Goal: Information Seeking & Learning: Learn about a topic

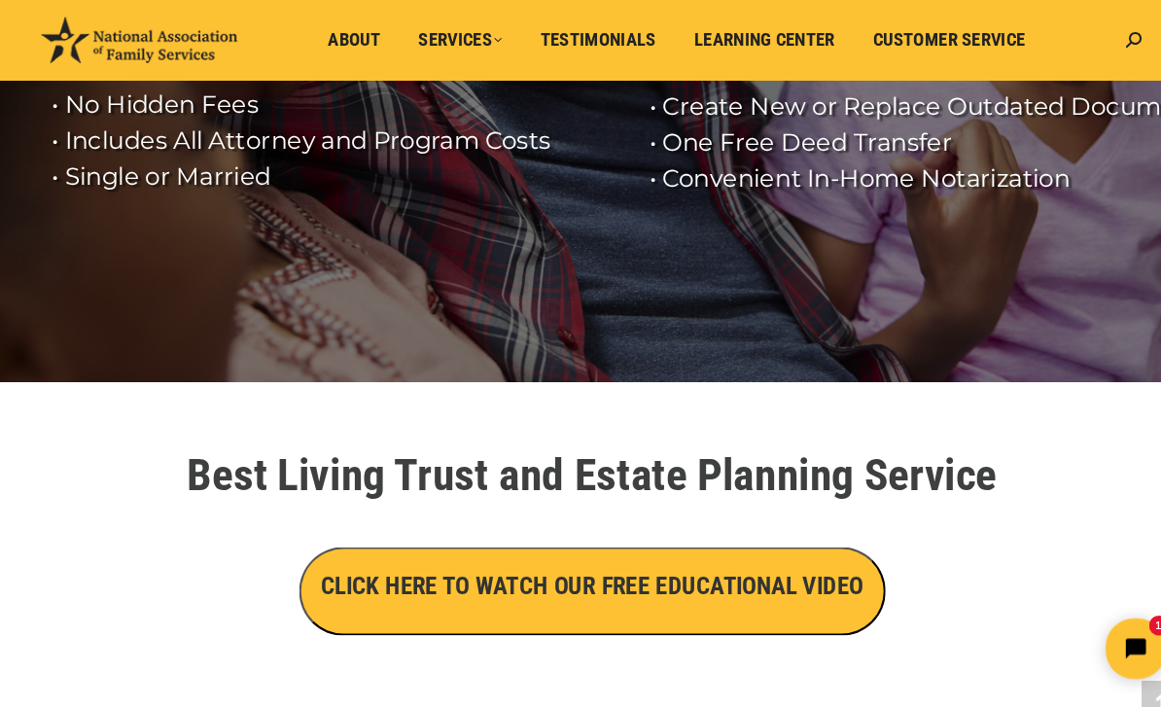
scroll to position [357, 0]
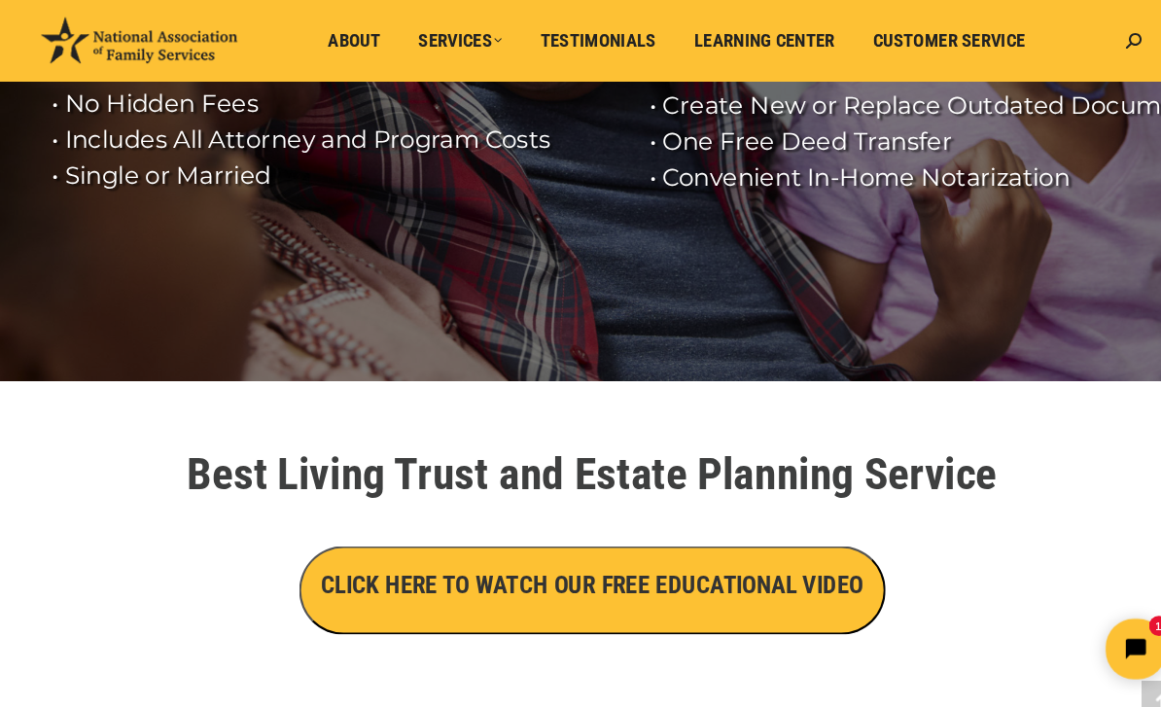
click at [766, 570] on h3 "CLICK HERE TO WATCH OUR FREE EDUCATIONAL VIDEO" at bounding box center [581, 565] width 524 height 33
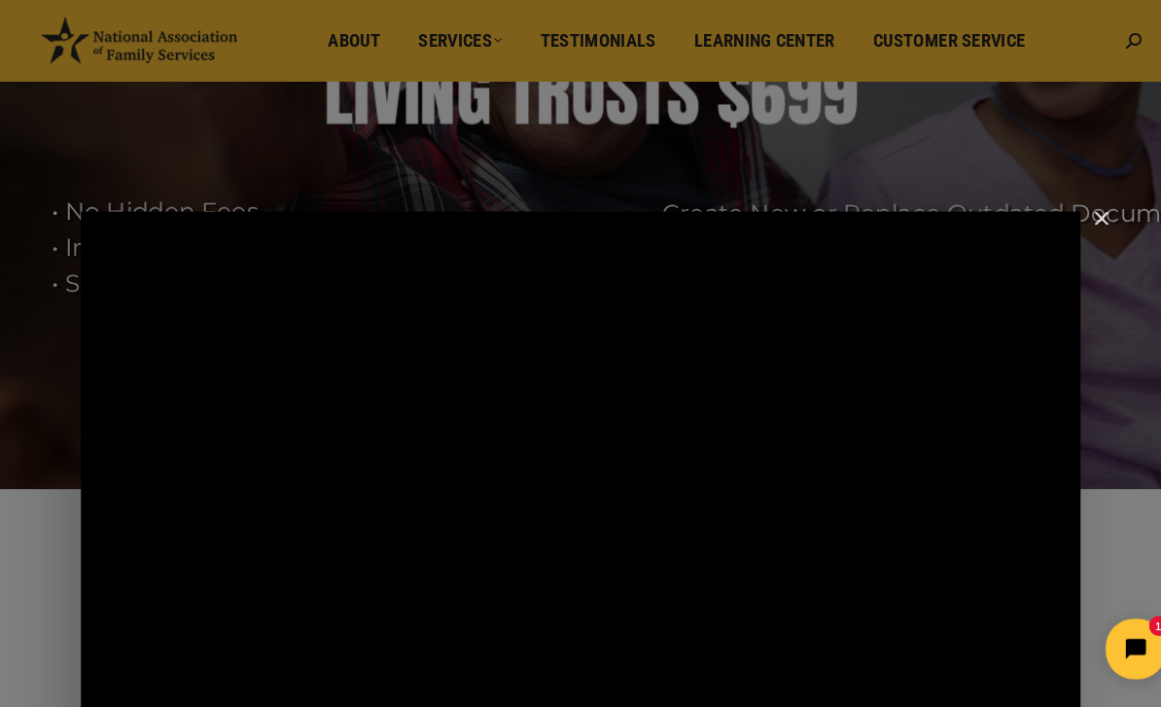
scroll to position [255, 0]
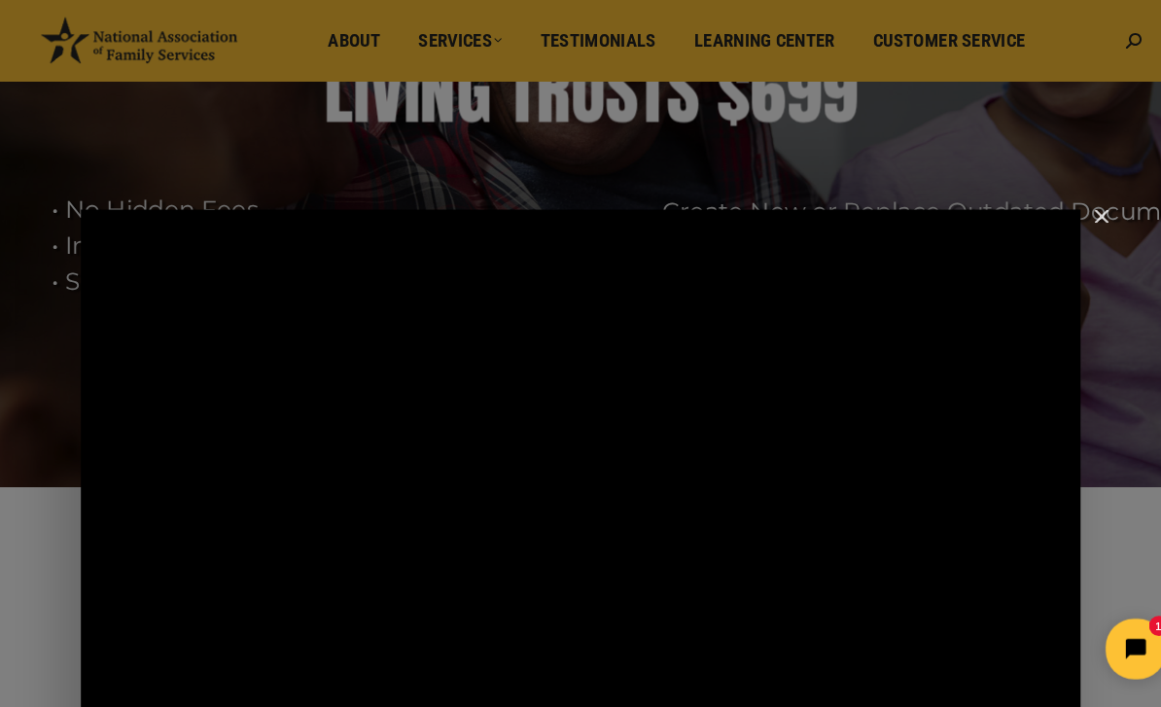
click at [869, 436] on div "Main Video - Full Webinar (Emma) Landon V1.4" at bounding box center [570, 473] width 966 height 543
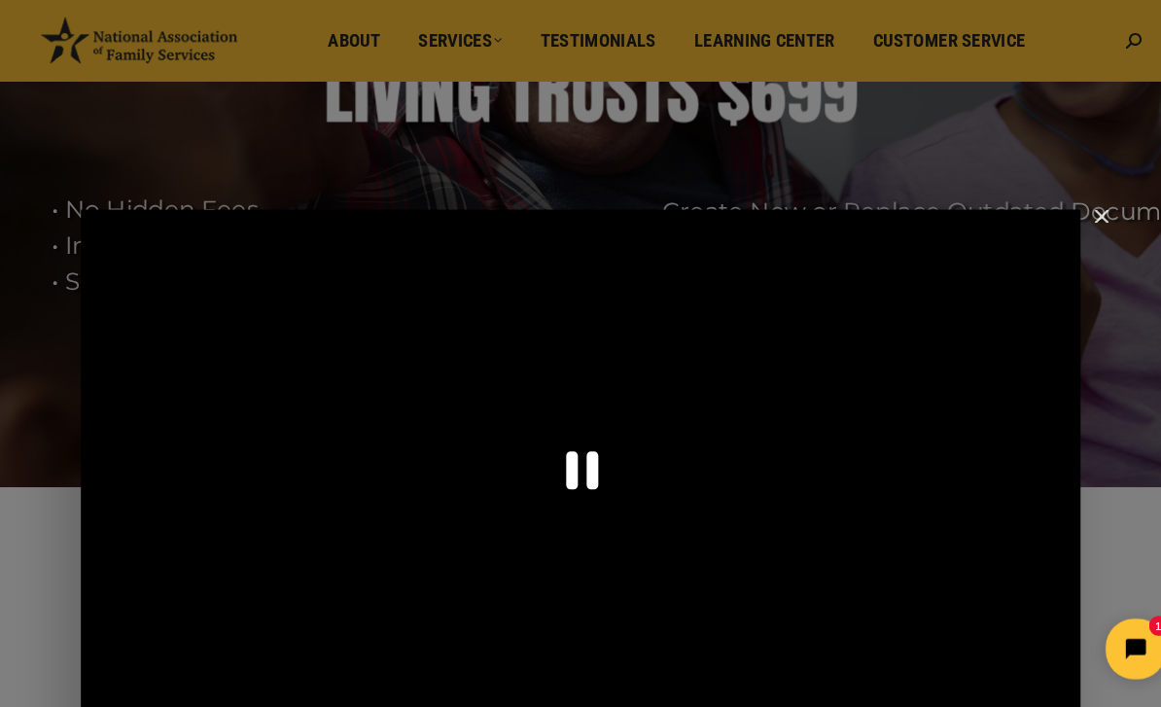
click at [578, 481] on icon "Pause" at bounding box center [569, 453] width 113 height 113
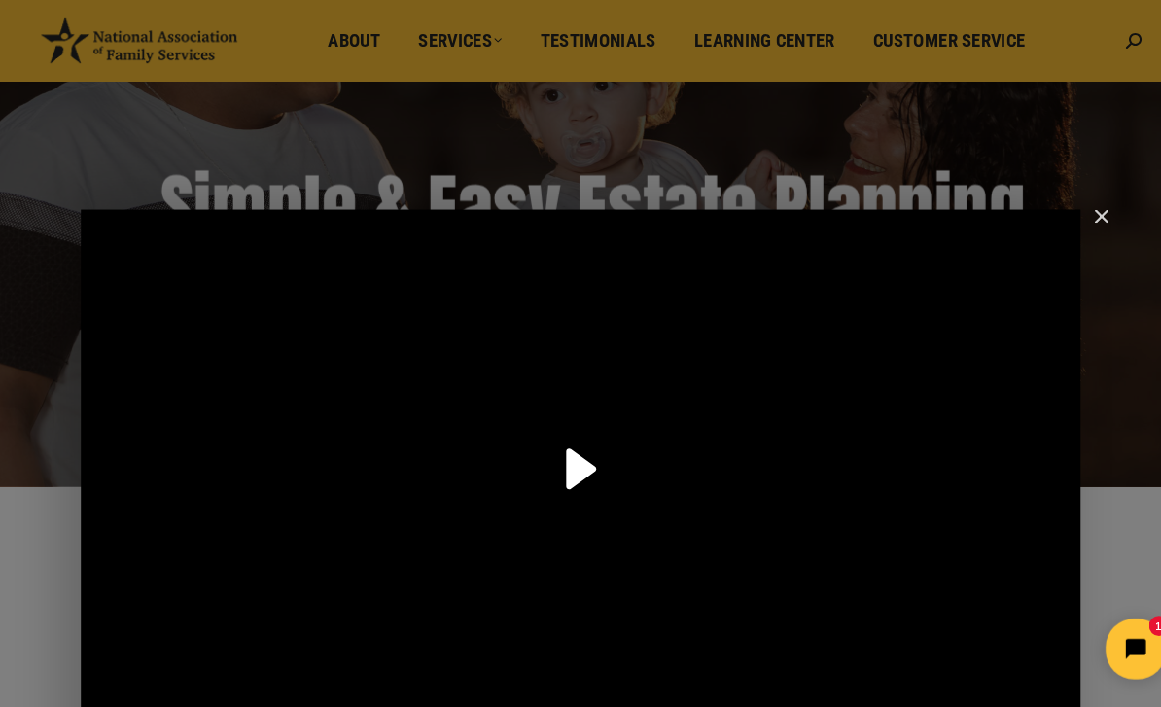
scroll to position [0, 0]
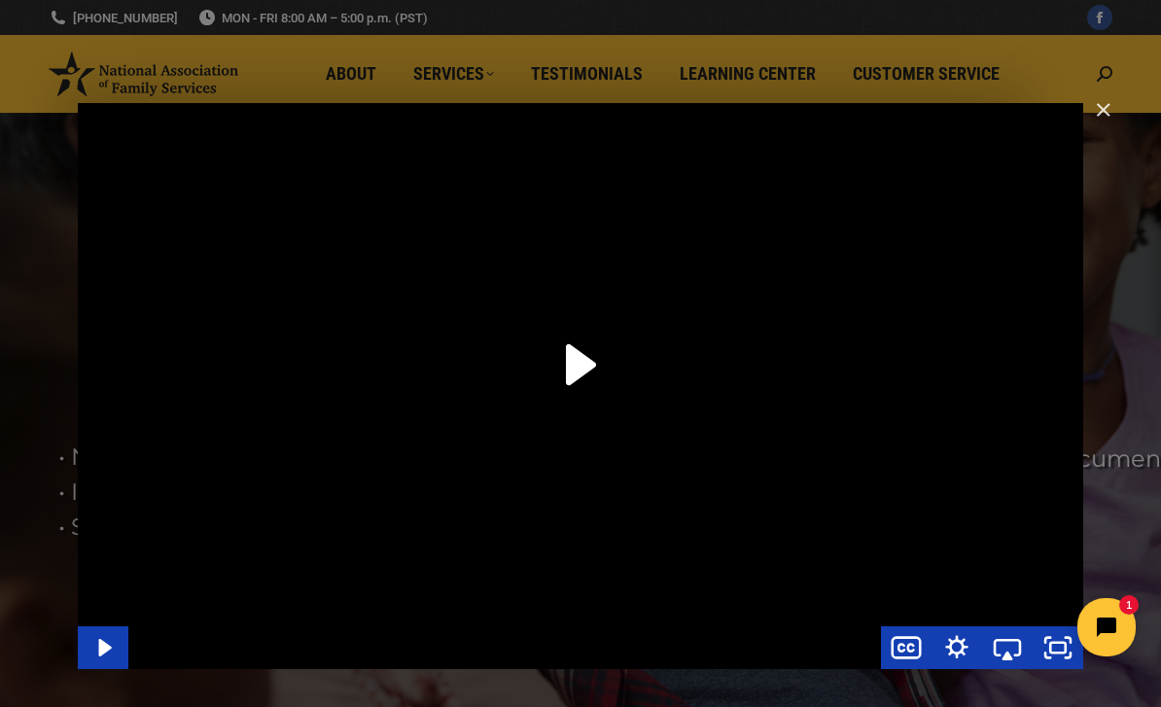
click at [586, 391] on icon "Play Video" at bounding box center [581, 365] width 118 height 118
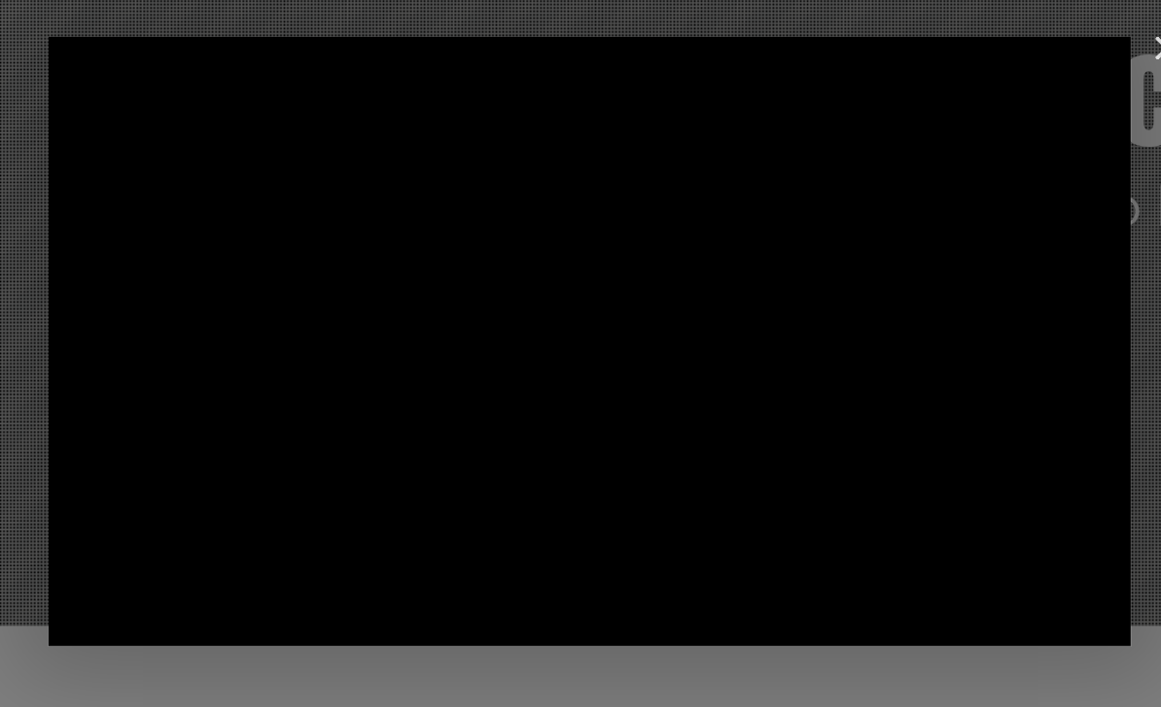
scroll to position [101, 0]
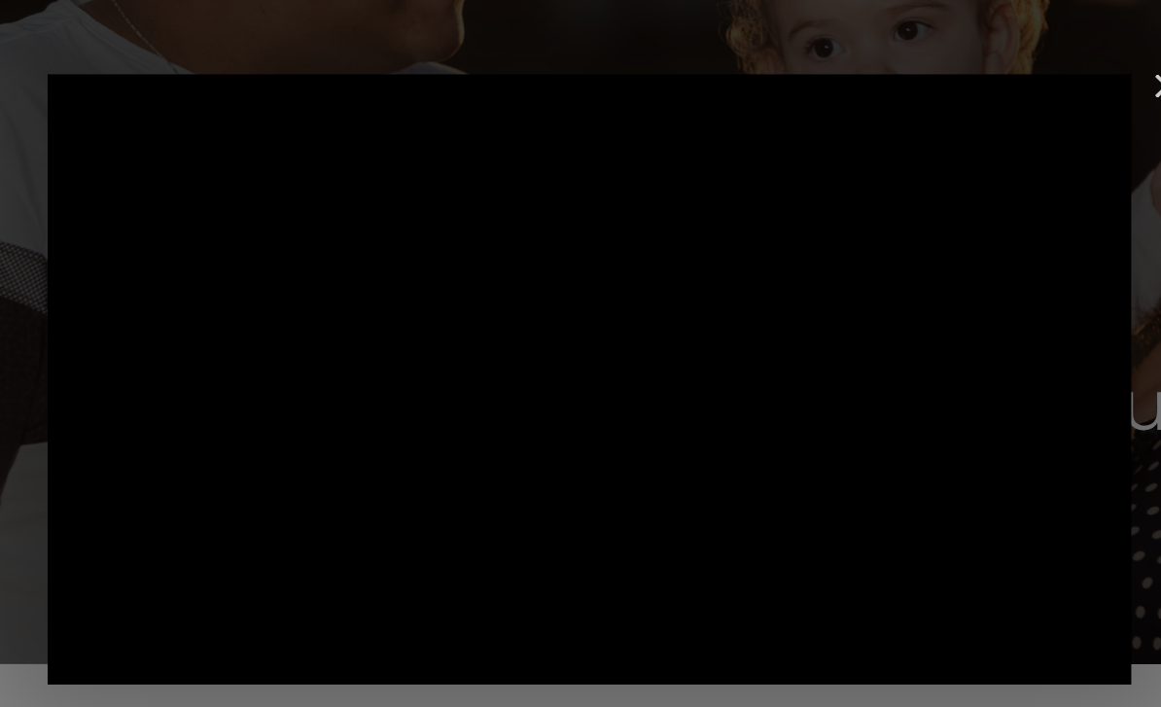
click at [578, 289] on div "Main Video - Full Webinar (Emma) Landon V1.4" at bounding box center [349, 462] width 616 height 347
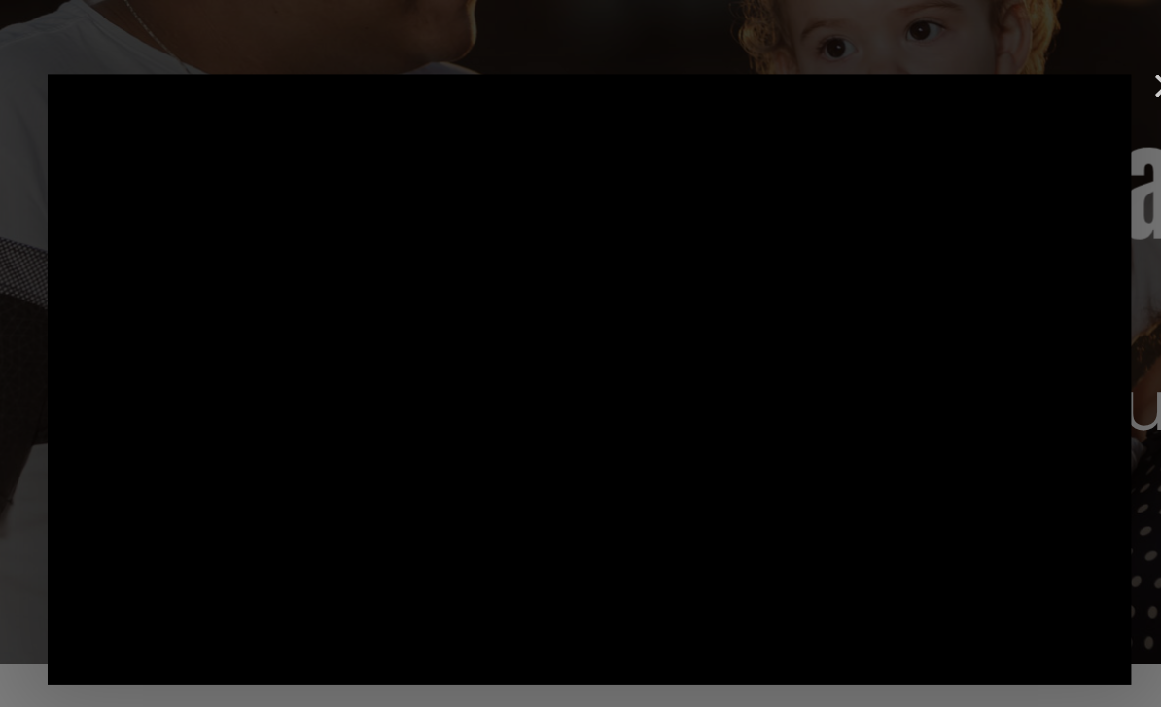
click at [554, 289] on div "Main Video - Full Webinar (Emma) Landon V1.4" at bounding box center [349, 462] width 616 height 347
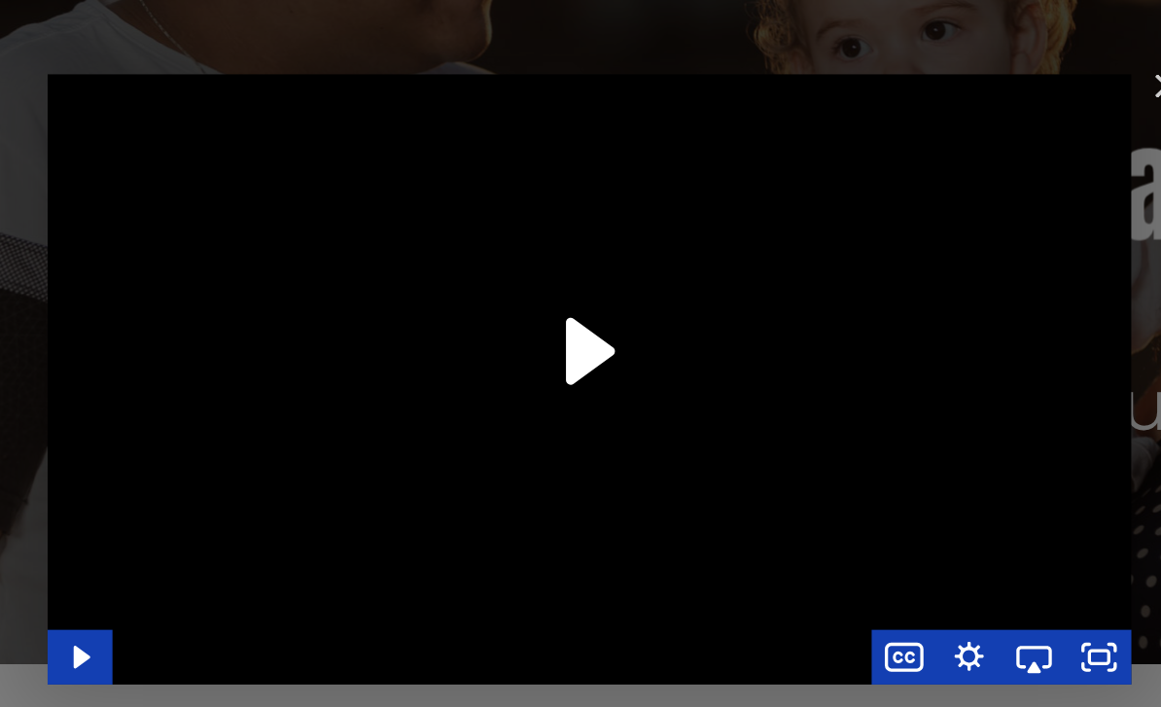
click at [576, 289] on div "Main Video - Full Webinar (Emma) Landon V1.4" at bounding box center [349, 462] width 616 height 347
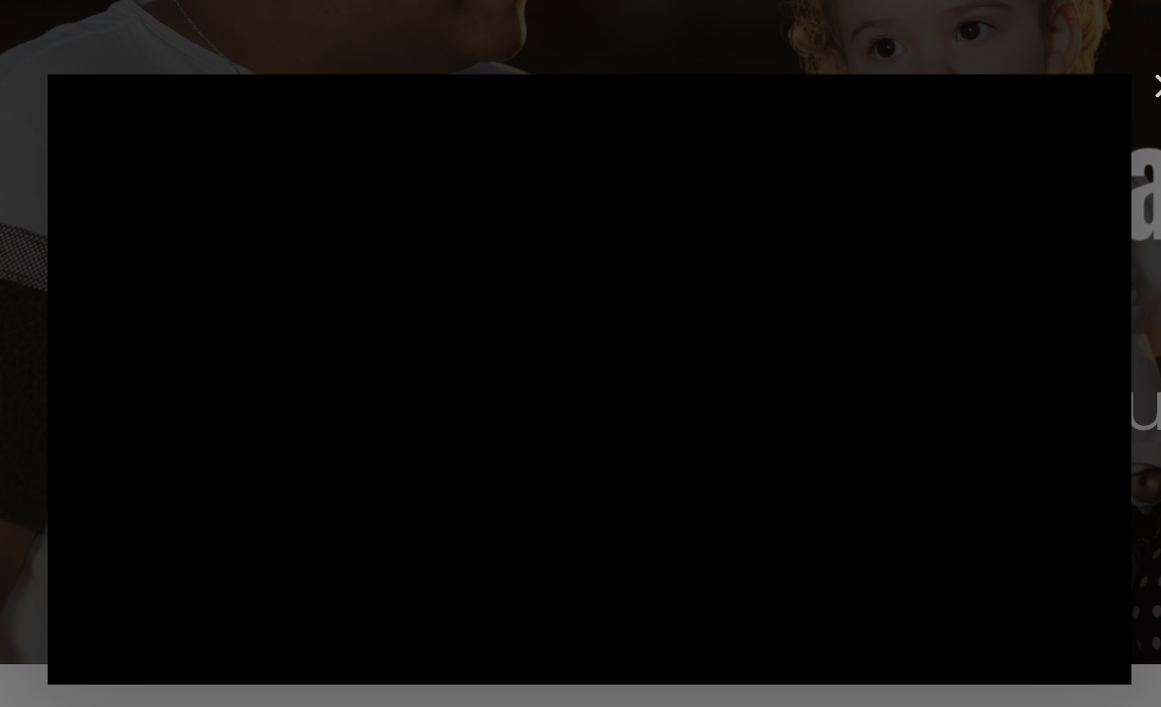
click at [562, 289] on div "Main Video - Full Webinar (Emma) Landon V1.4" at bounding box center [349, 462] width 616 height 347
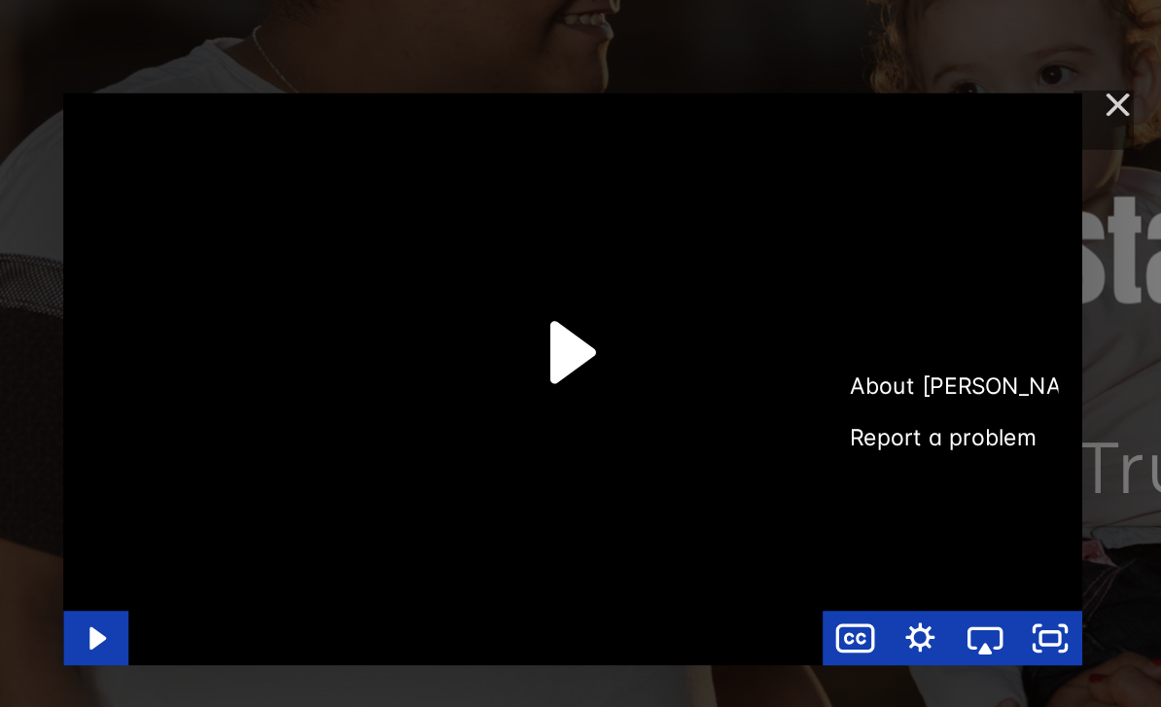
click at [554, 263] on div "Main Video - Full Webinar (Emma) Landon V1.4" at bounding box center [325, 426] width 579 height 326
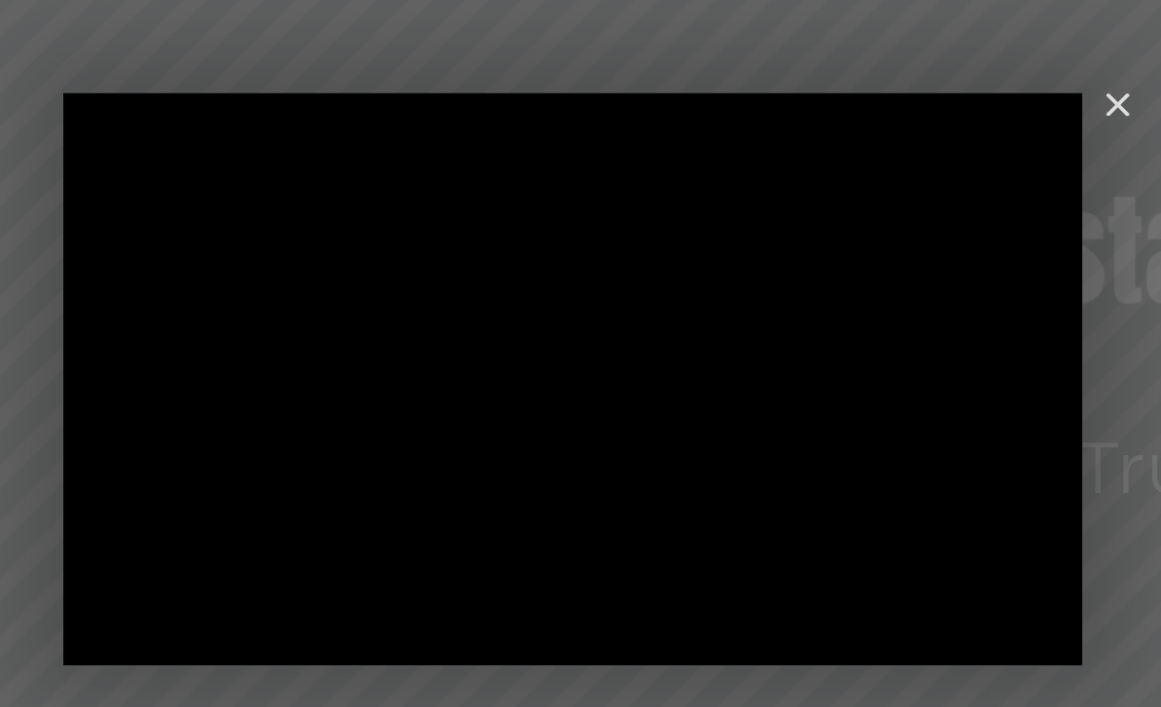
click at [554, 263] on div "Main Video - Full Webinar (Emma) Landon V1.4" at bounding box center [325, 426] width 579 height 326
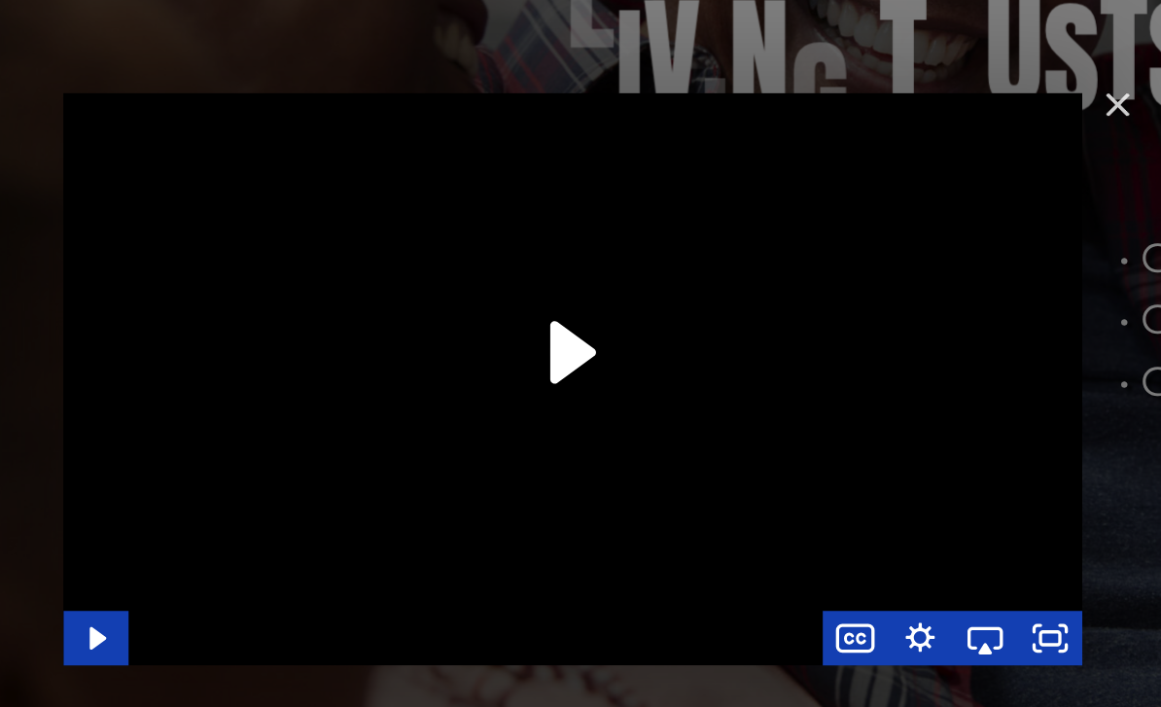
click at [577, 263] on div "Main Video - Full Webinar (Emma) Landon V1.4" at bounding box center [325, 426] width 579 height 326
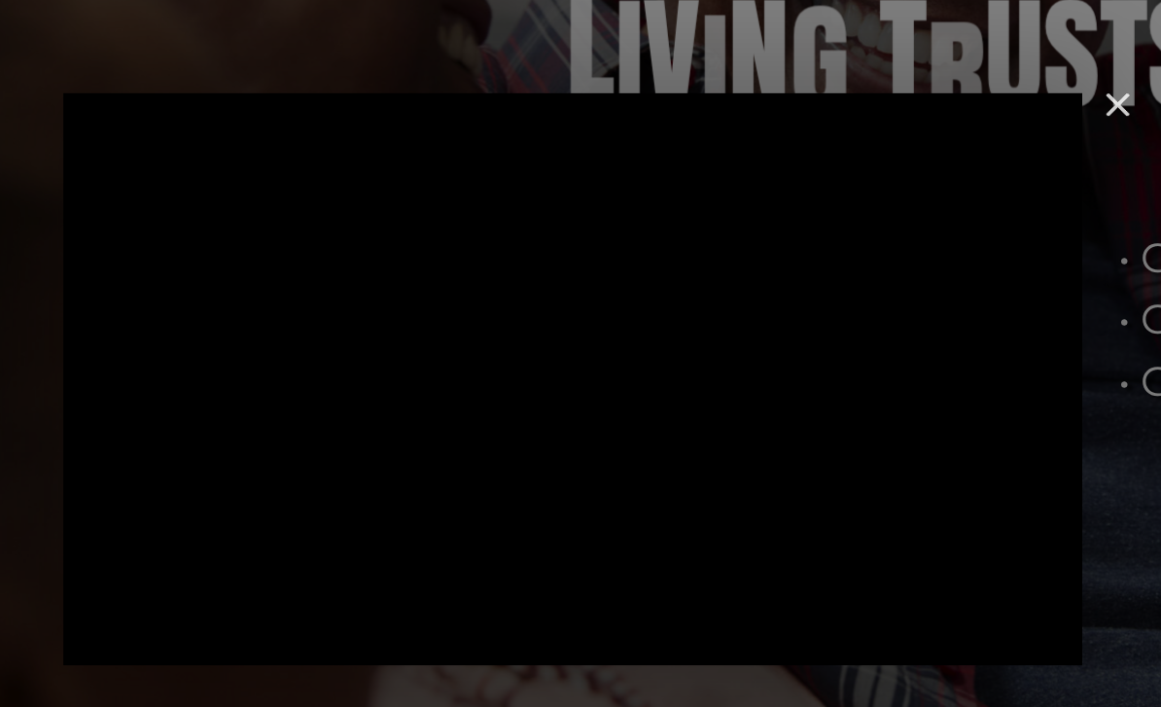
click at [577, 263] on div "Main Video - Full Webinar (Emma) Landon V1.4" at bounding box center [325, 426] width 579 height 326
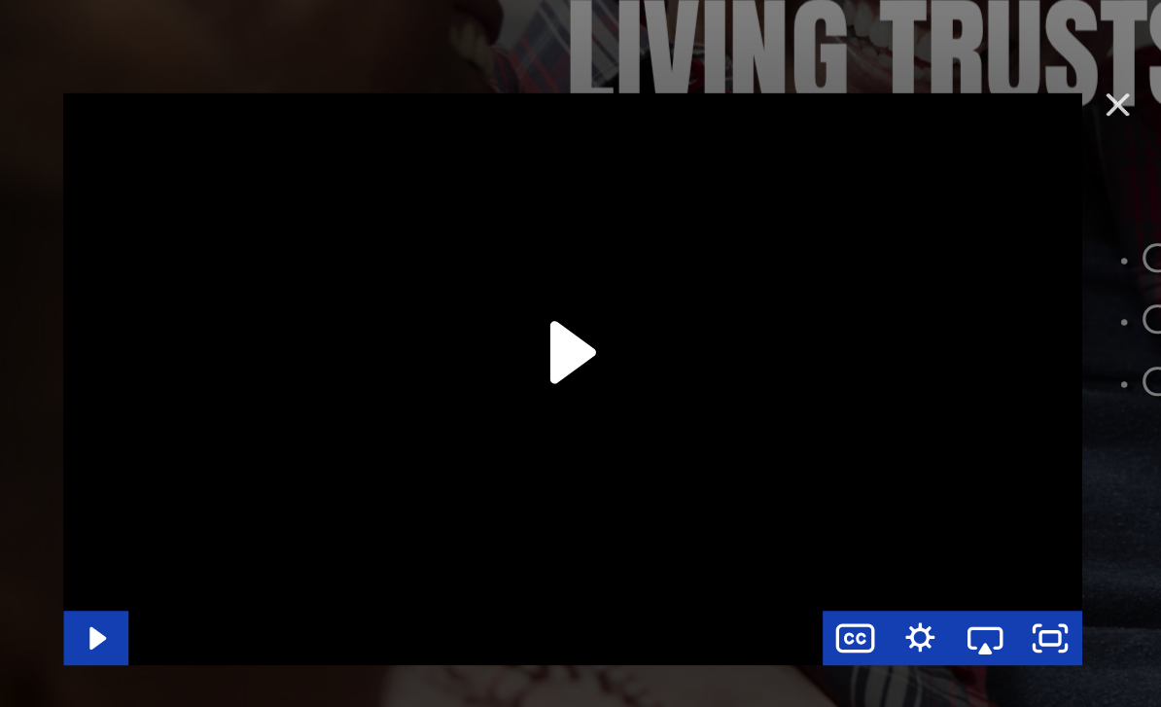
click at [643, 262] on img "Close" at bounding box center [627, 278] width 33 height 33
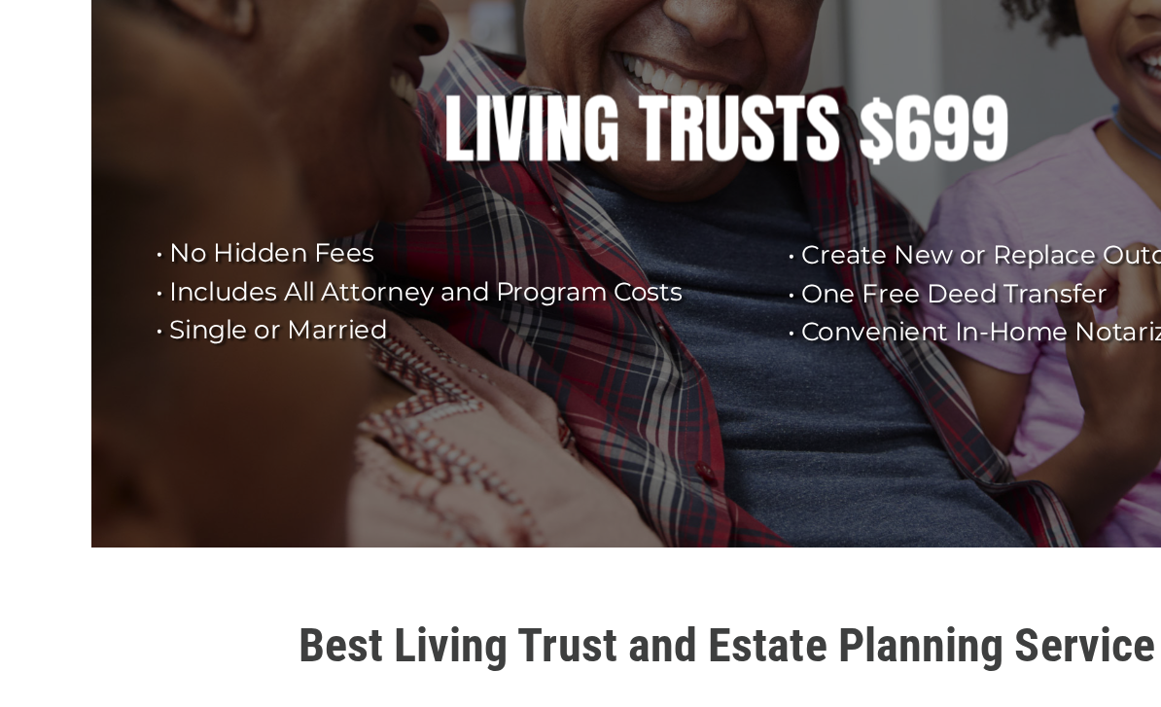
scroll to position [181, 0]
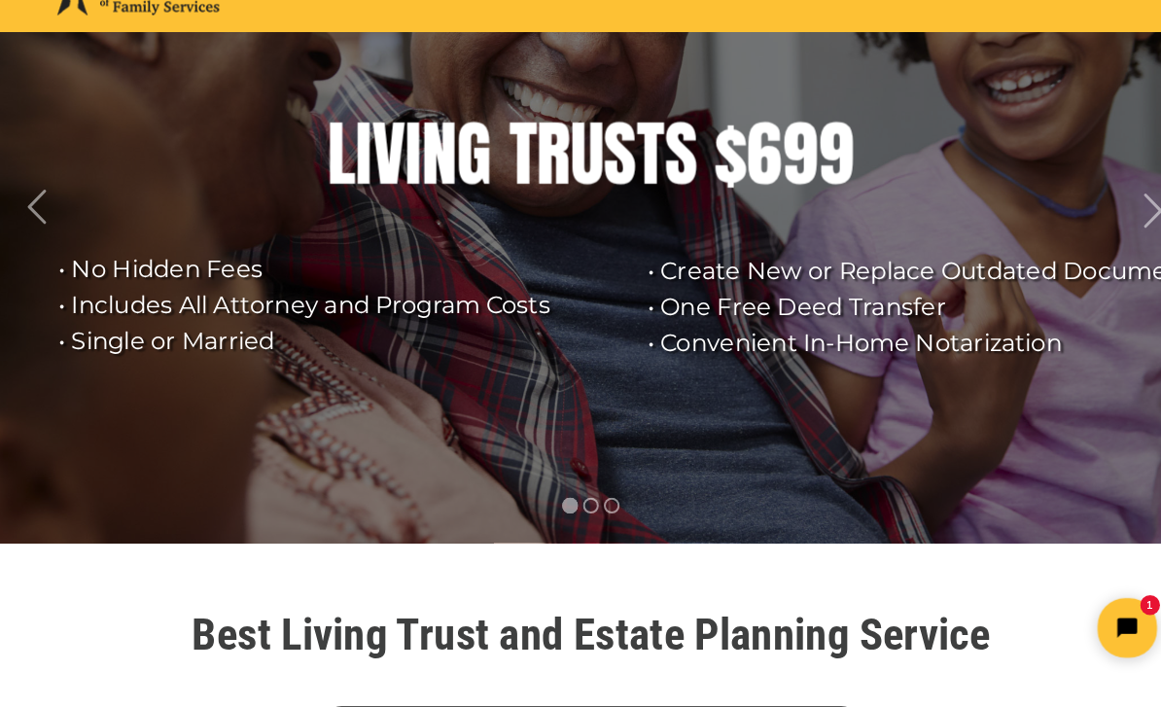
click at [945, 392] on rs-layer at bounding box center [580, 238] width 1161 height 612
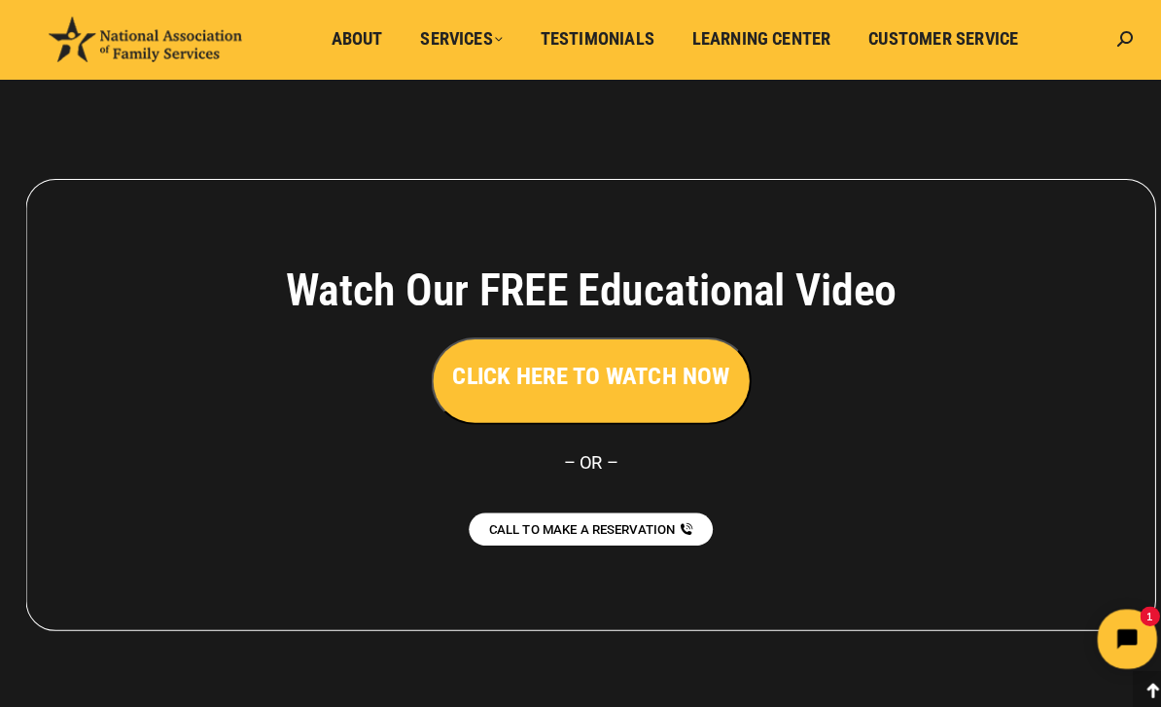
scroll to position [4273, 0]
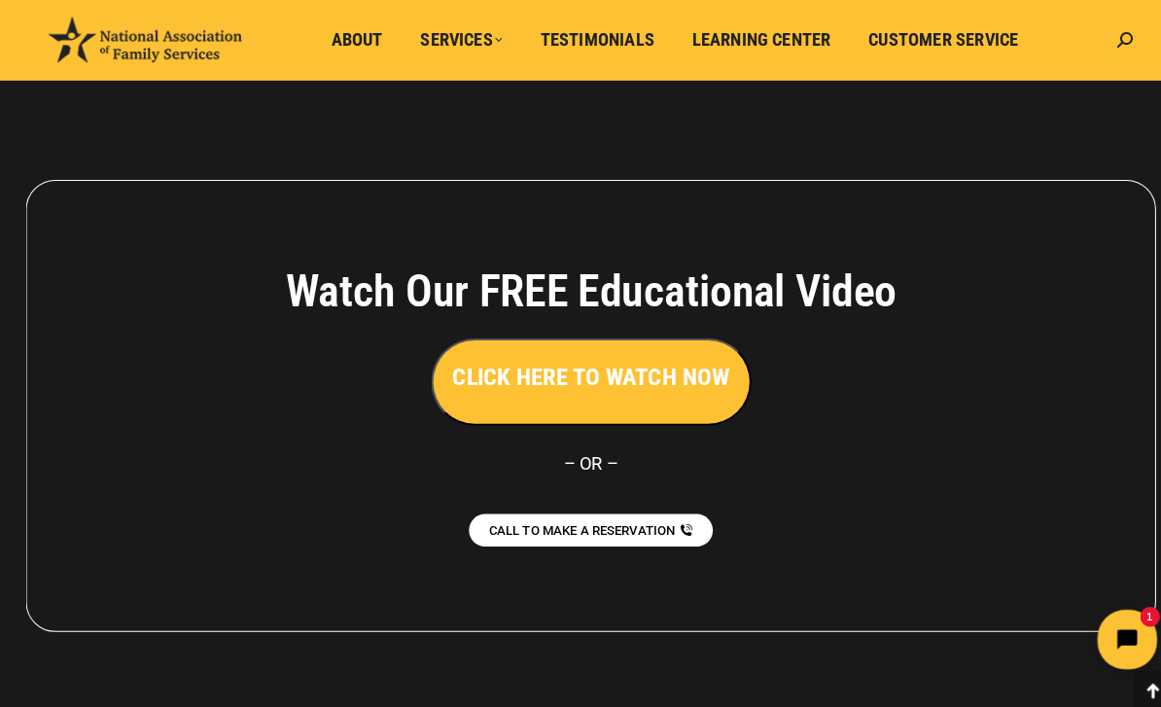
click at [1112, 638] on icon "Open chat widget" at bounding box center [1120, 637] width 19 height 19
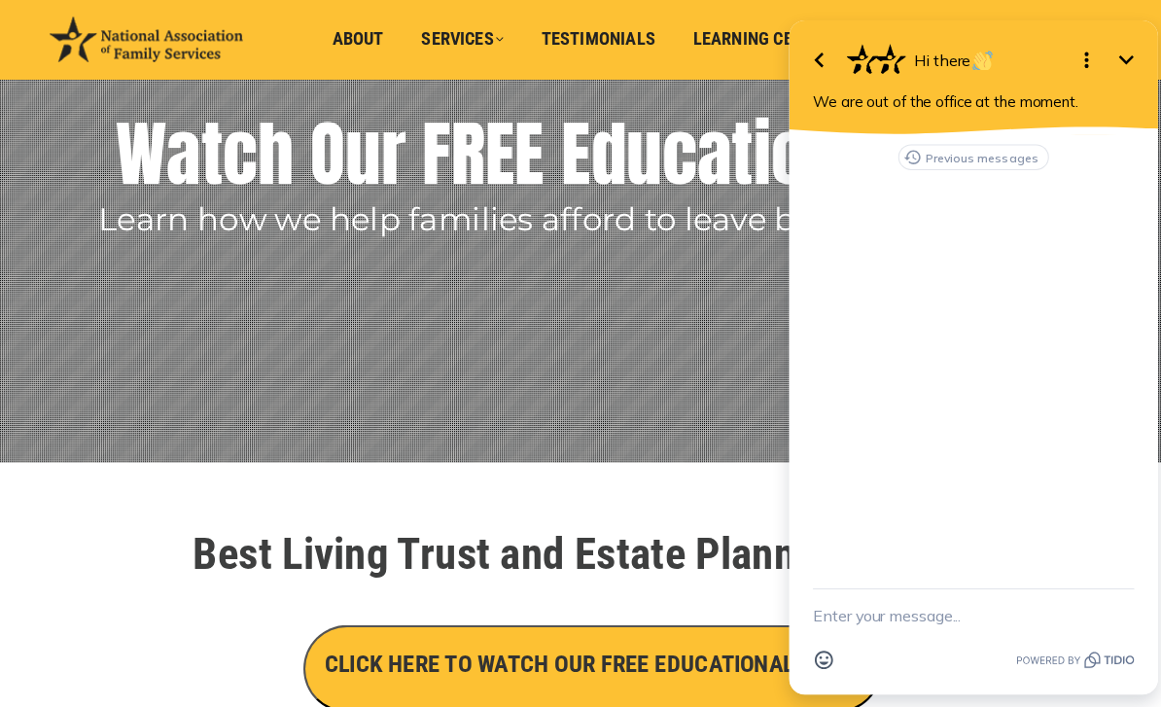
scroll to position [0, 0]
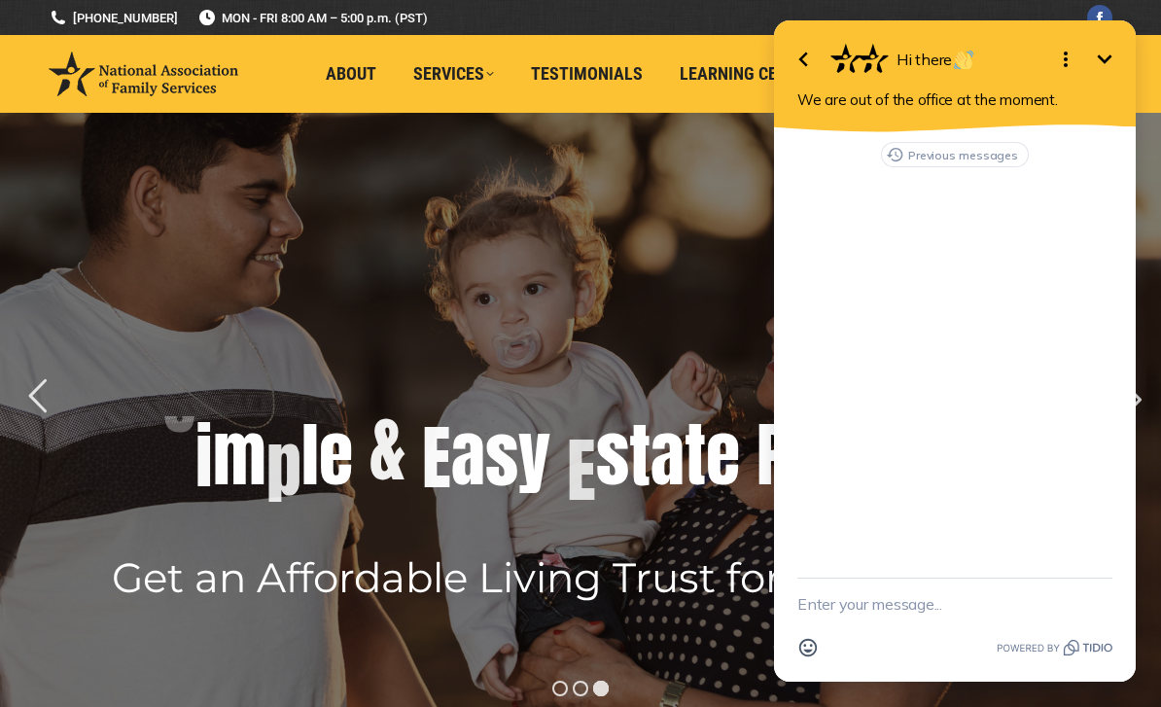
click at [1100, 68] on icon "Minimize" at bounding box center [1104, 59] width 23 height 23
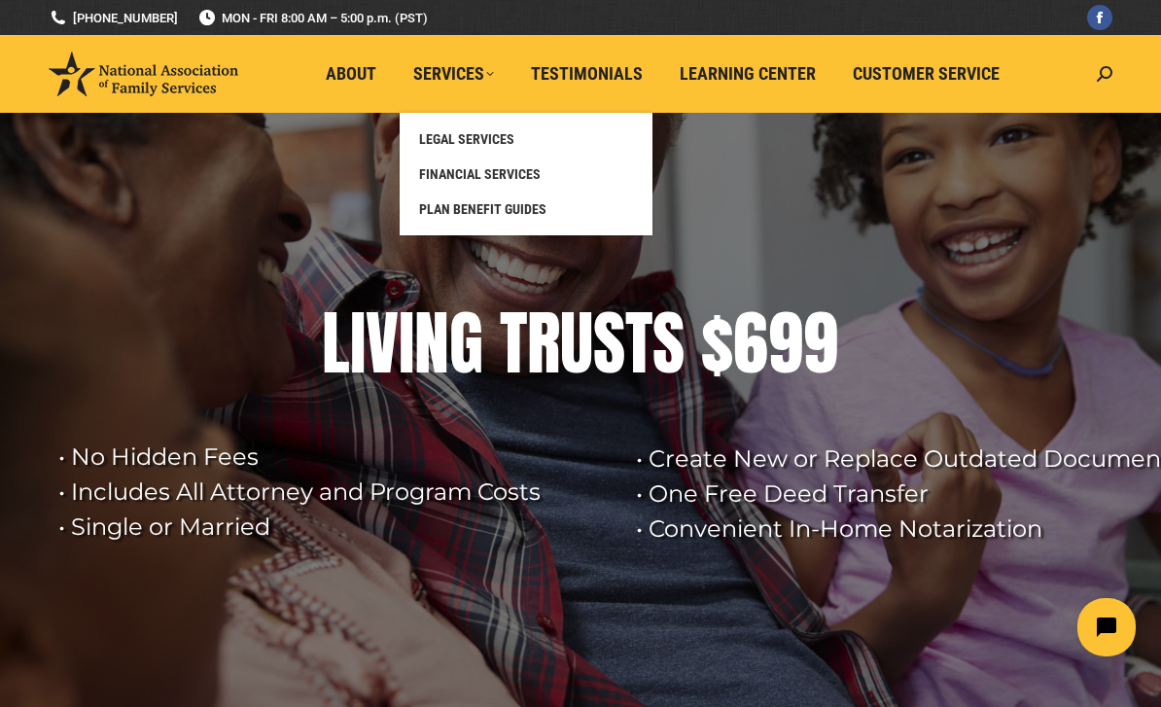
click at [983, 378] on rs-layer at bounding box center [580, 419] width 1161 height 612
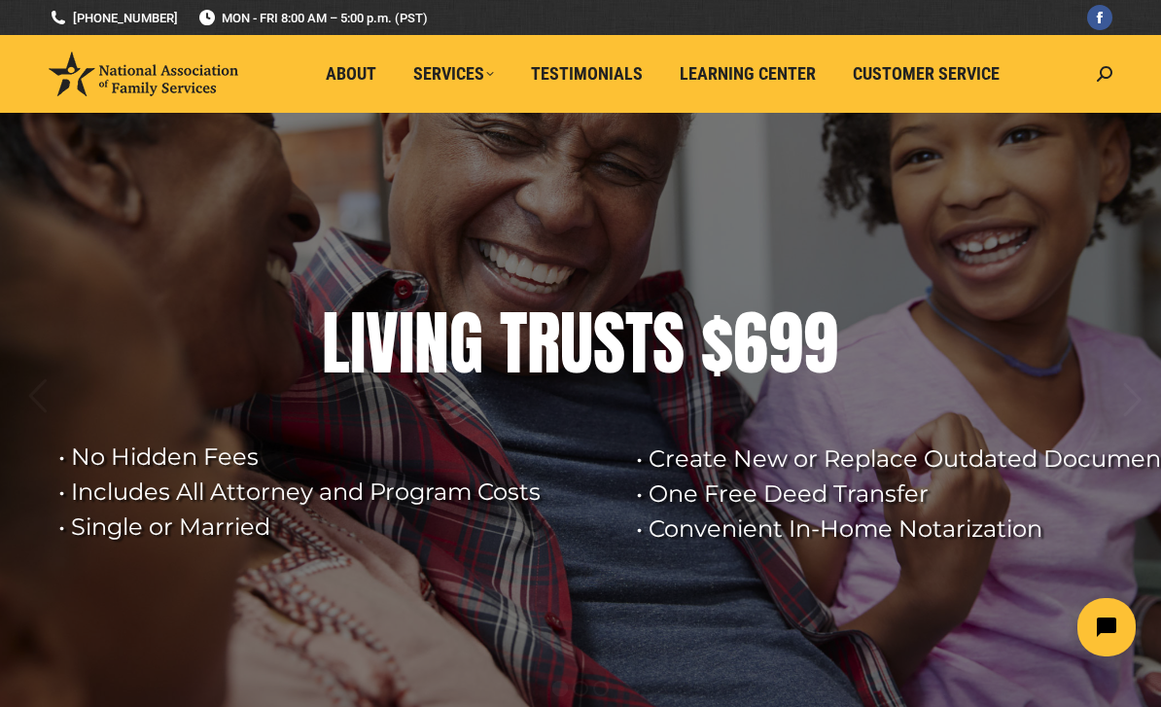
click at [891, 345] on div "L I V I N G T R U S T S $ 6 9 9" at bounding box center [580, 343] width 804 height 78
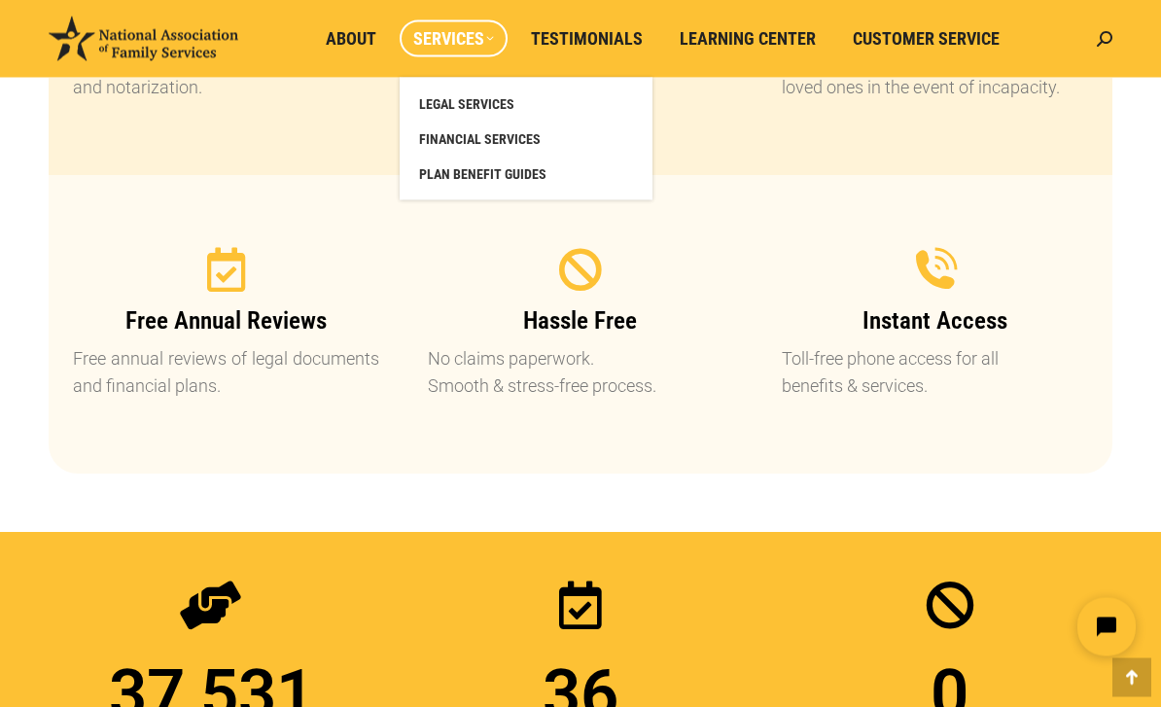
scroll to position [2154, 0]
click at [498, 105] on span "LEGAL SERVICES" at bounding box center [466, 103] width 95 height 17
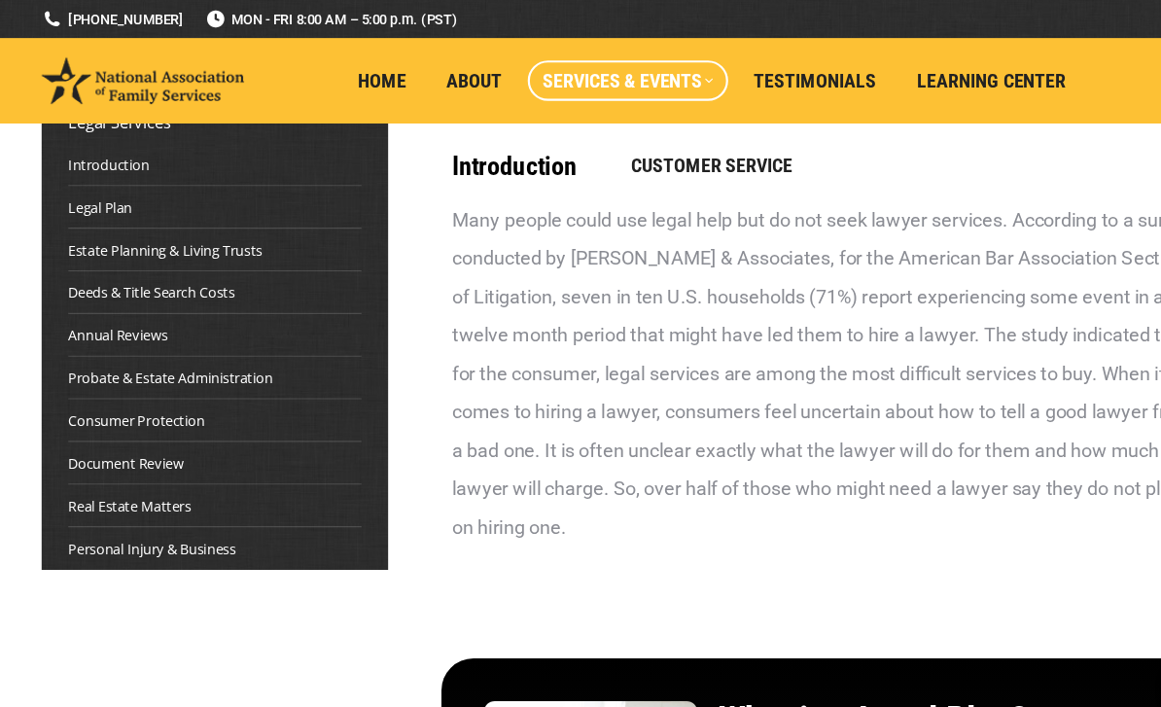
click at [170, 230] on link "Estate Planning & Living Trusts" at bounding box center [161, 228] width 177 height 19
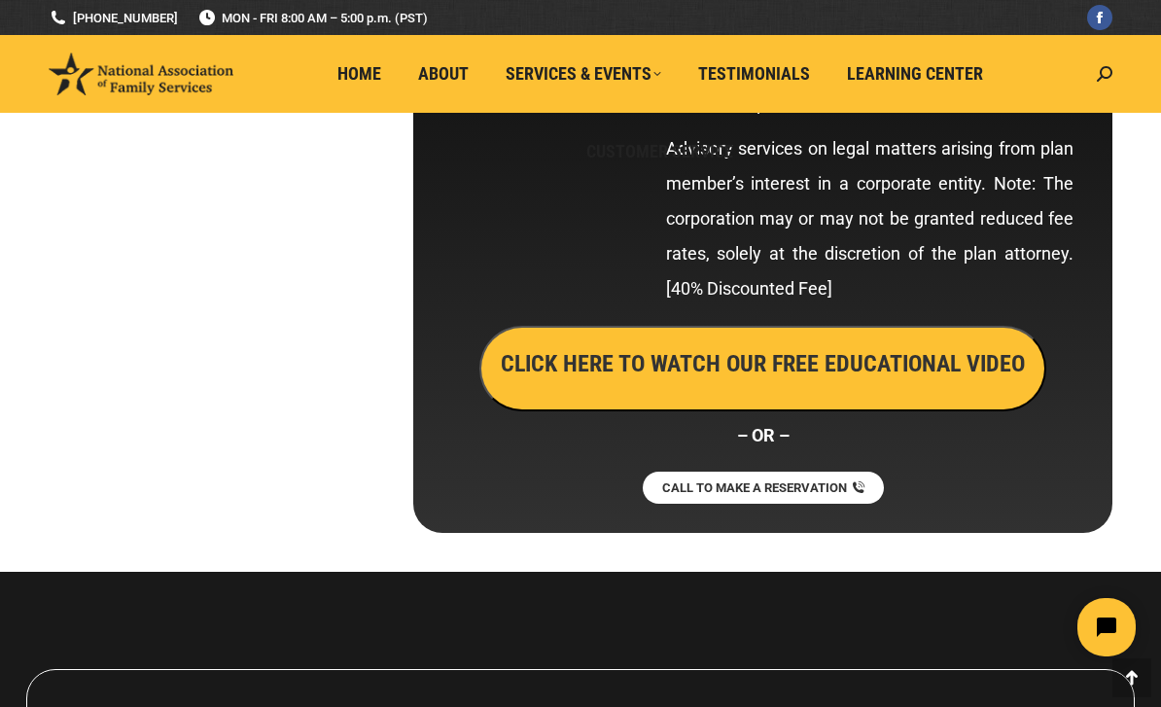
scroll to position [11900, 0]
